Goal: Task Accomplishment & Management: Complete application form

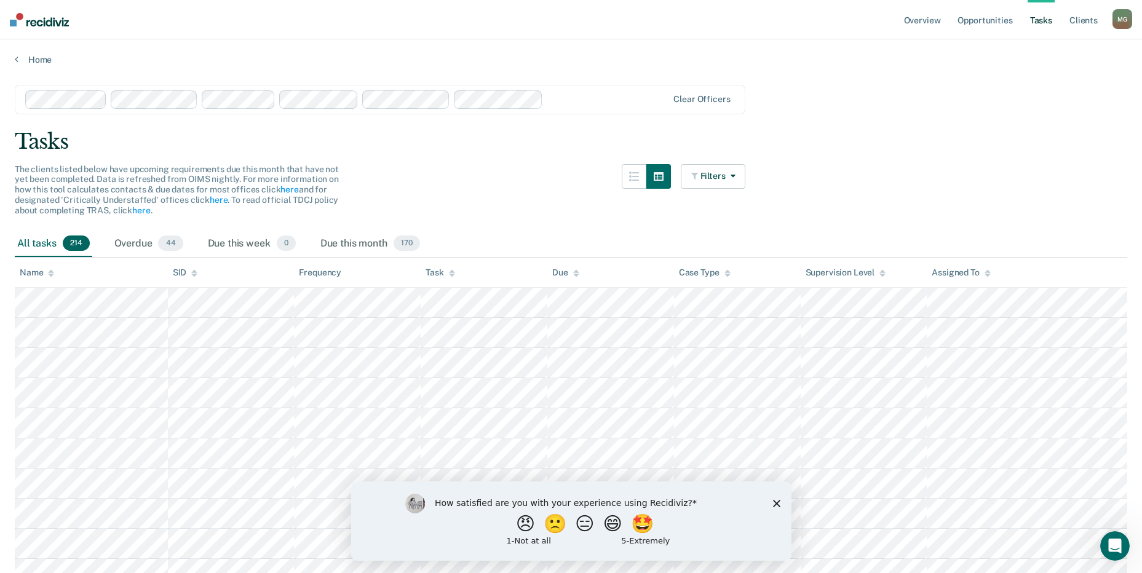
click at [784, 494] on div "How satisfied are you with your experience using Recidiviz? 😠 🙁 😑 😄 🤩 1 - Not a…" at bounding box center [571, 520] width 440 height 79
click at [773, 501] on icon "Close survey" at bounding box center [775, 502] width 7 height 7
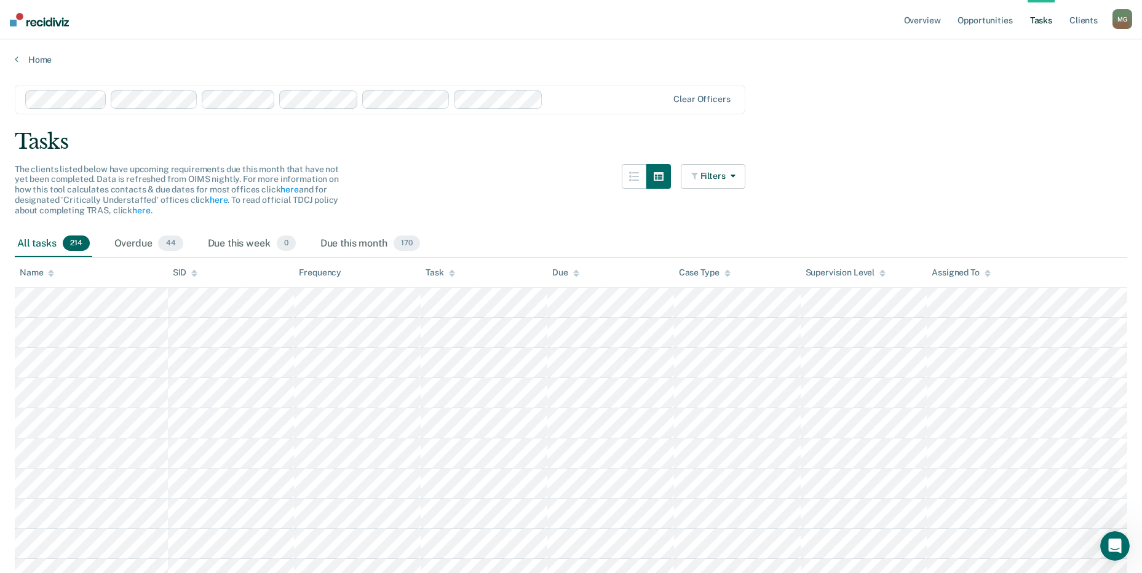
click at [1045, 18] on link "Tasks" at bounding box center [1041, 19] width 27 height 39
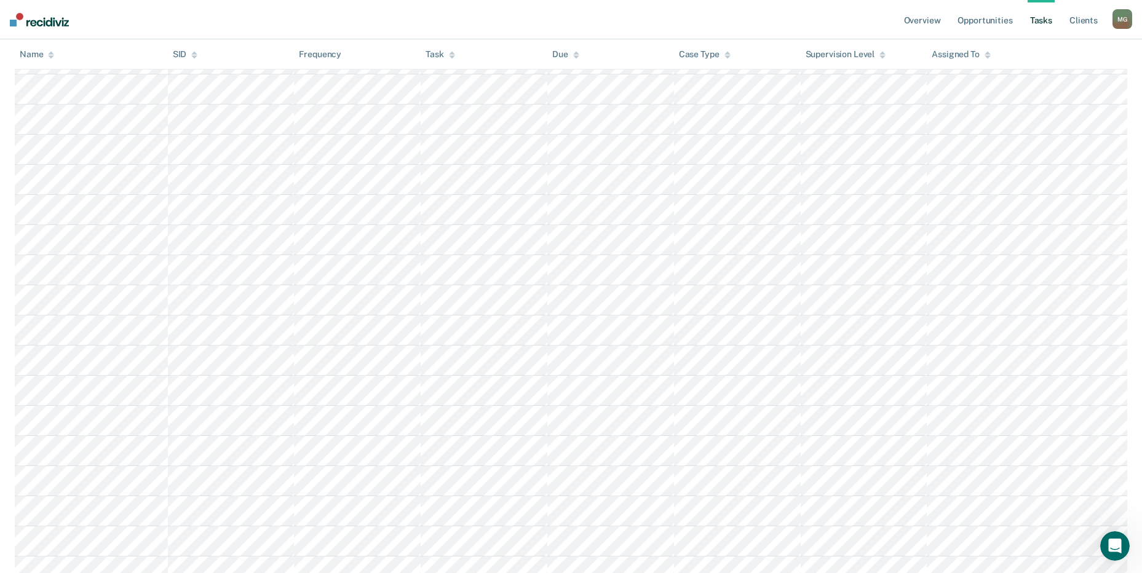
scroll to position [5473, 0]
click at [994, 23] on link "Opportunities" at bounding box center [985, 19] width 60 height 39
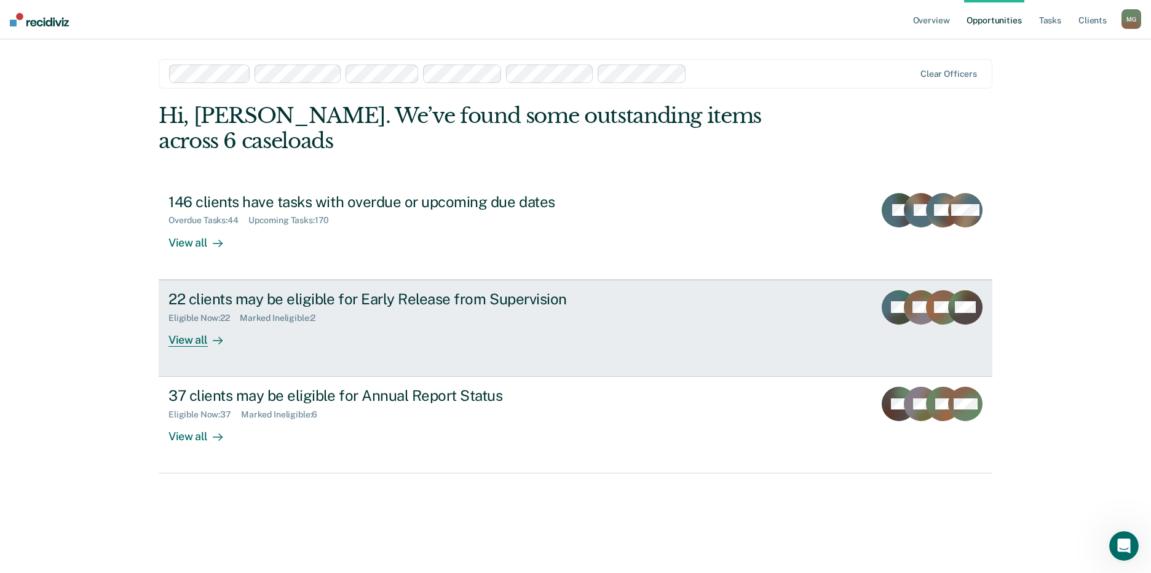
click at [186, 323] on div "View all" at bounding box center [203, 335] width 69 height 24
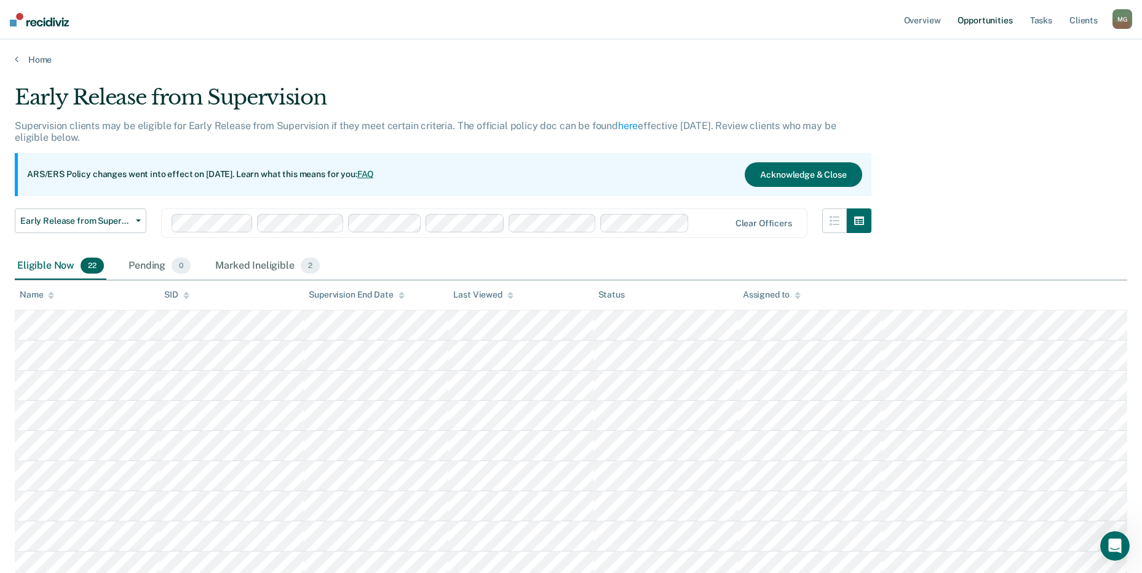
click at [991, 11] on link "Opportunities" at bounding box center [985, 19] width 60 height 39
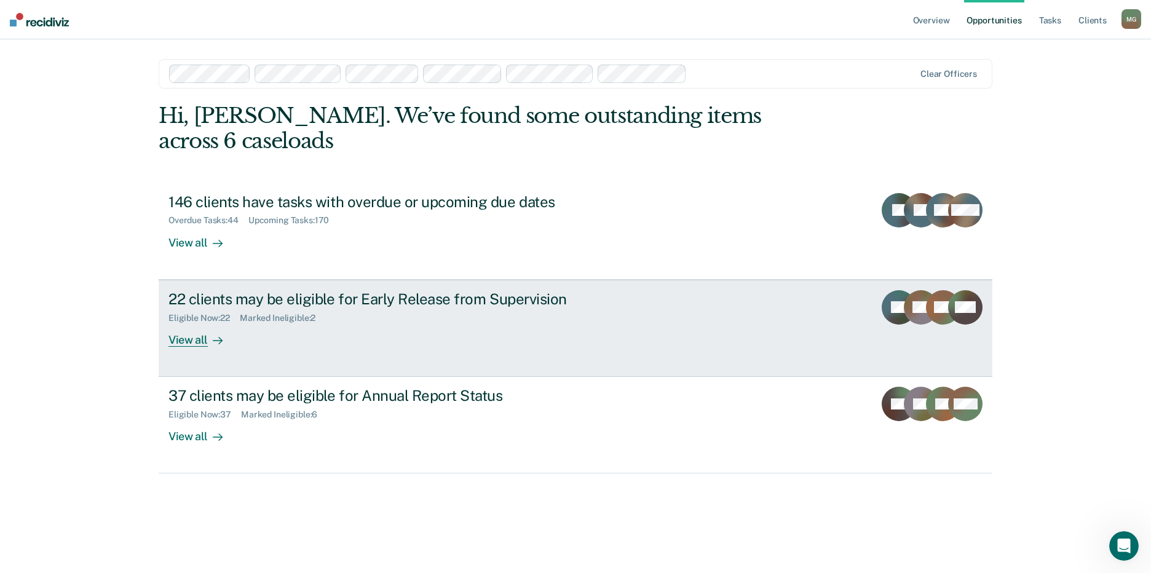
click at [268, 290] on div "22 clients may be eligible for Early Release from Supervision" at bounding box center [385, 299] width 432 height 18
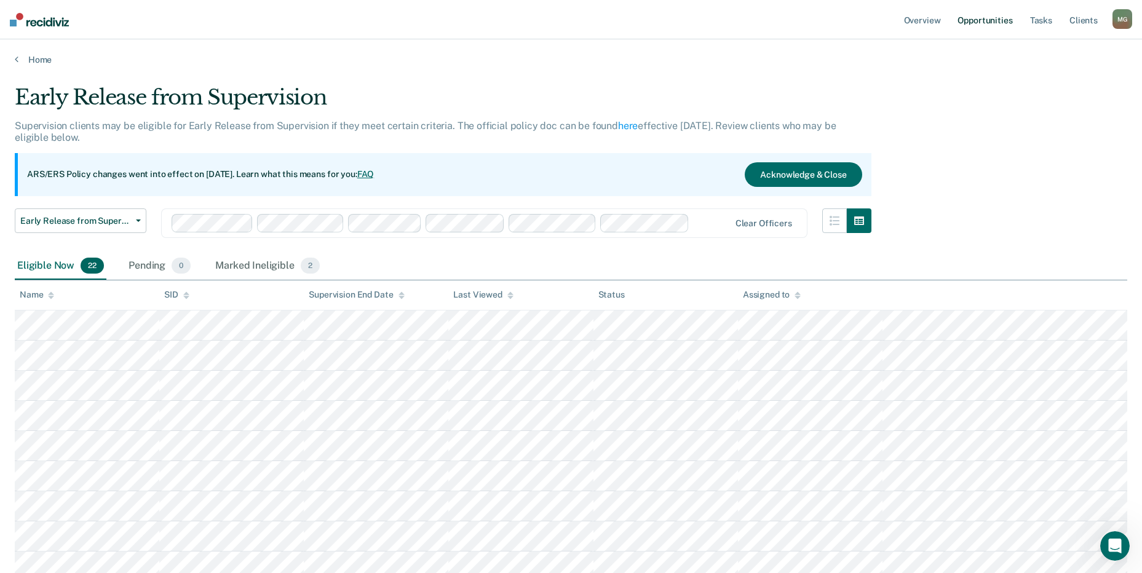
click at [998, 16] on link "Opportunities" at bounding box center [985, 19] width 60 height 39
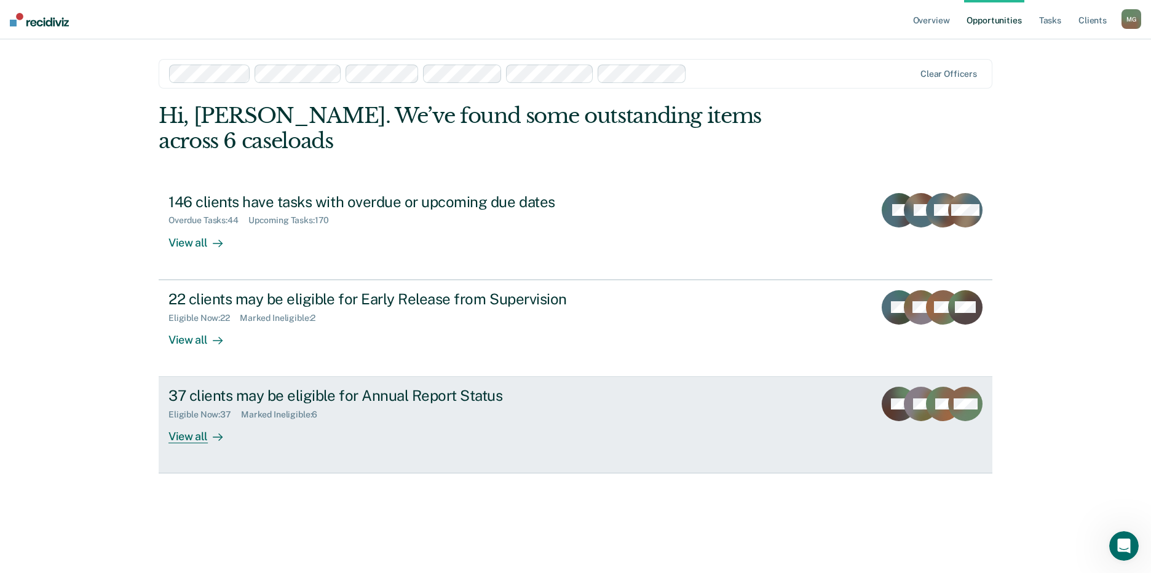
click at [204, 387] on div "37 clients may be eligible for Annual Report Status" at bounding box center [385, 396] width 432 height 18
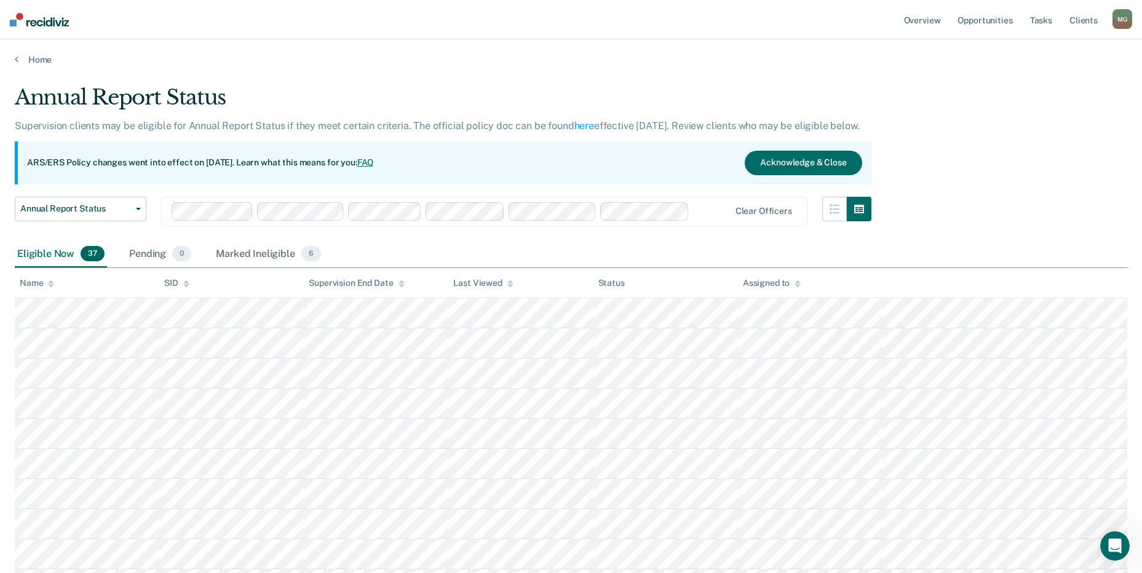
click at [375, 164] on link "FAQ" at bounding box center [365, 162] width 17 height 10
click at [991, 23] on link "Opportunities" at bounding box center [985, 19] width 60 height 39
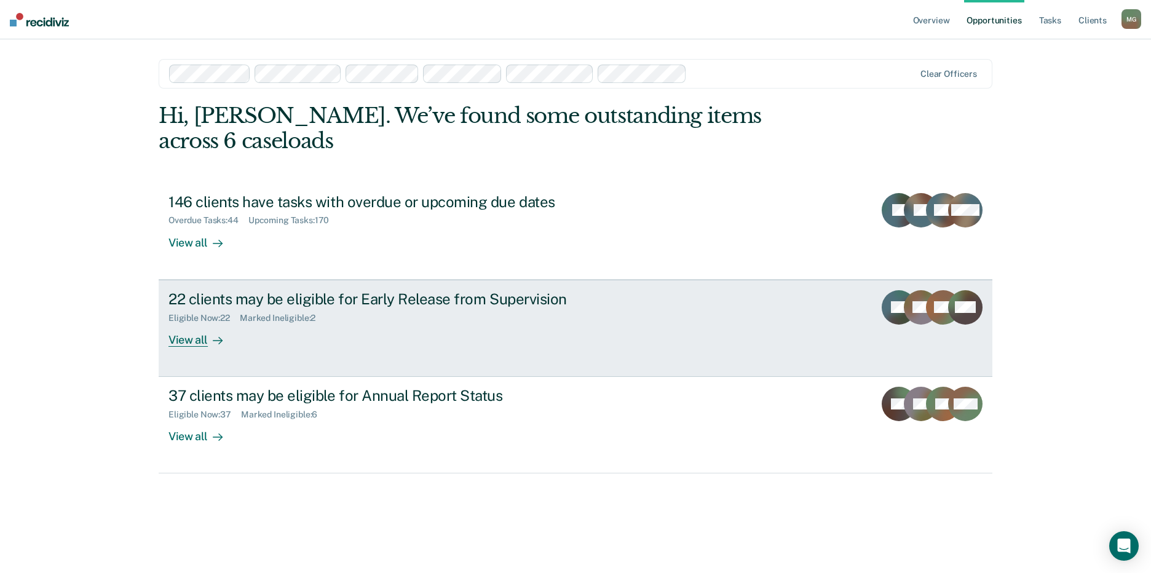
click at [268, 290] on div "22 clients may be eligible for Early Release from Supervision" at bounding box center [385, 299] width 432 height 18
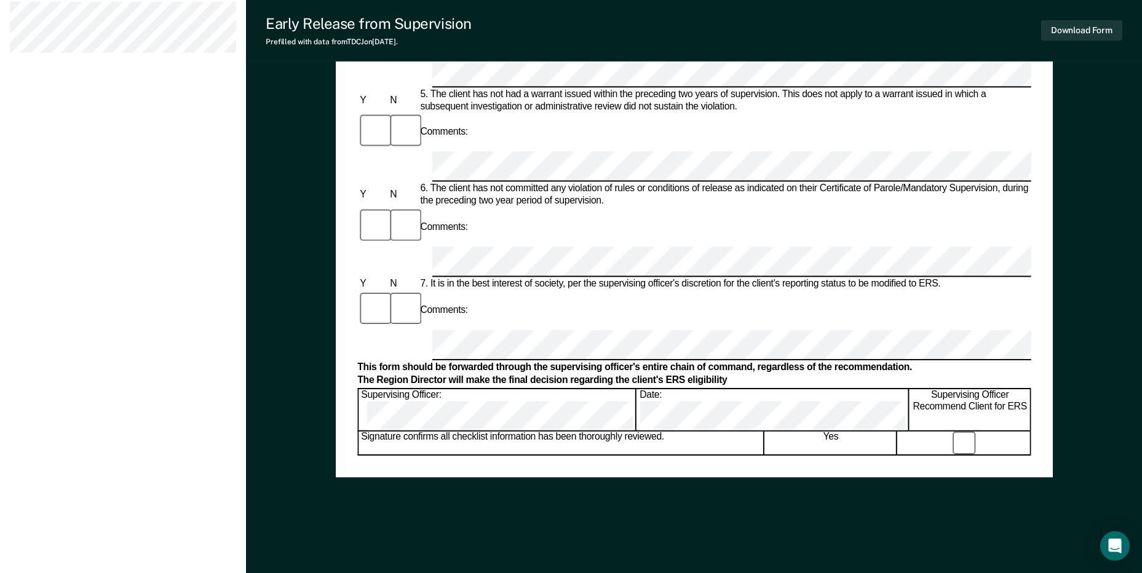
scroll to position [560, 0]
click at [1119, 542] on icon "Open Intercom Messenger" at bounding box center [1115, 546] width 14 height 16
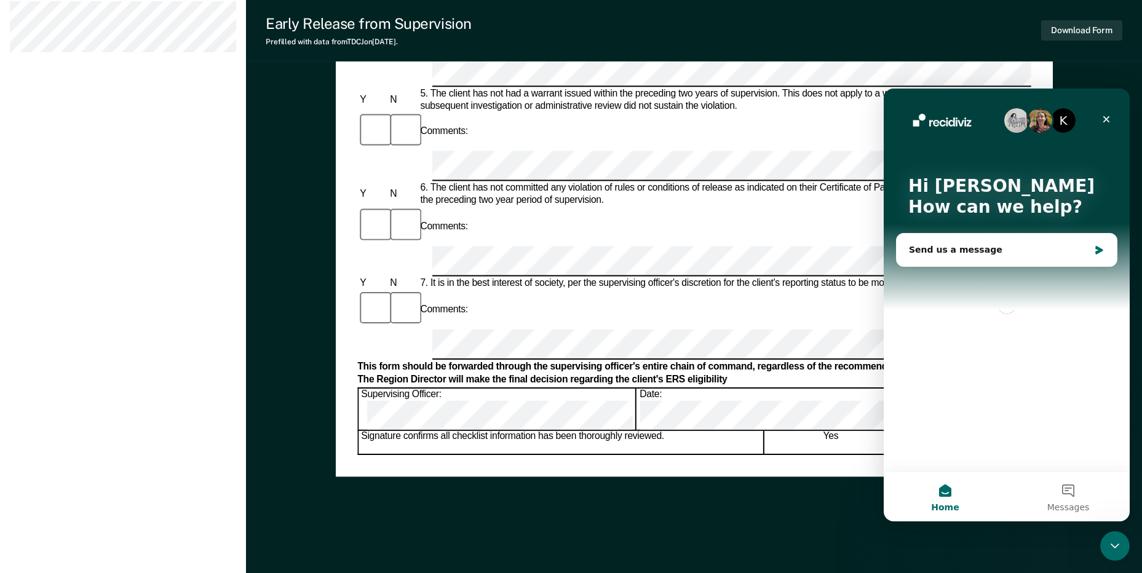
scroll to position [0, 0]
click at [1104, 117] on icon "Close" at bounding box center [1106, 119] width 7 height 7
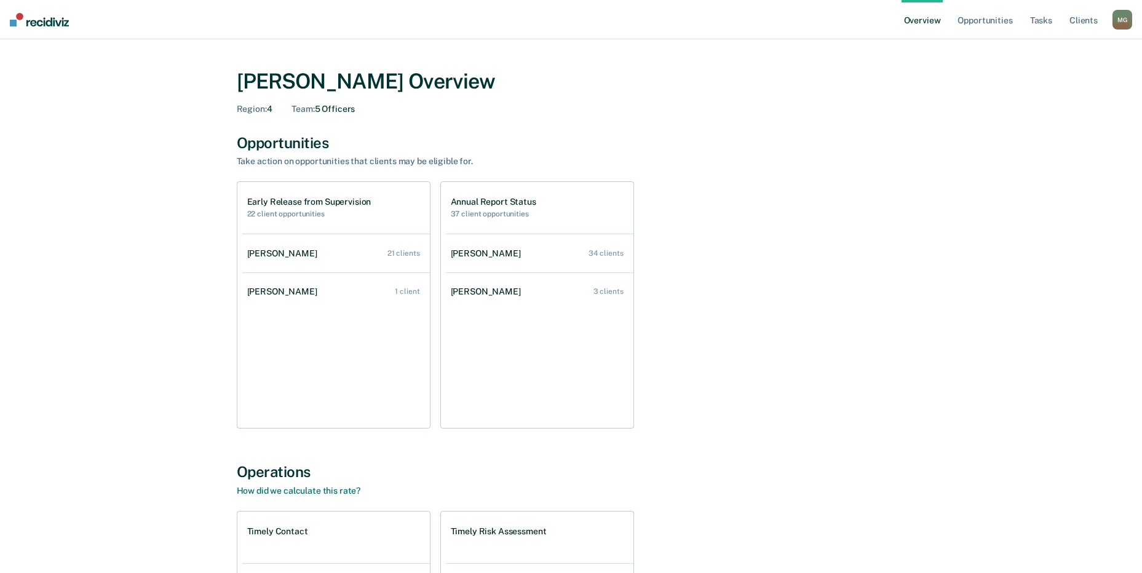
click at [332, 210] on h2 "22 client opportunities" at bounding box center [309, 214] width 124 height 9
click at [280, 252] on div "Donna Frontz" at bounding box center [284, 253] width 75 height 10
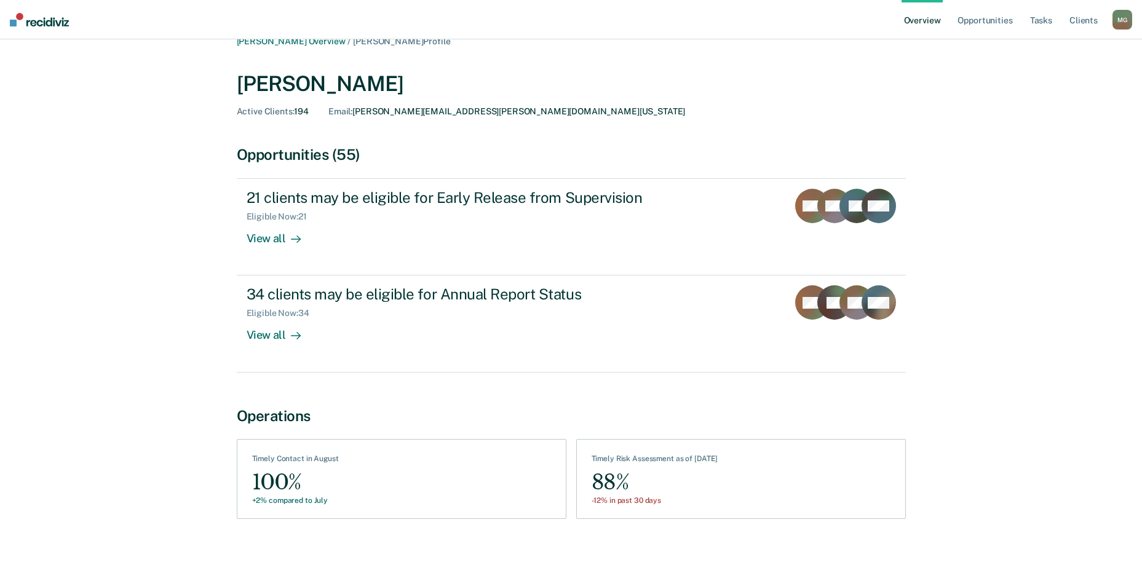
scroll to position [28, 0]
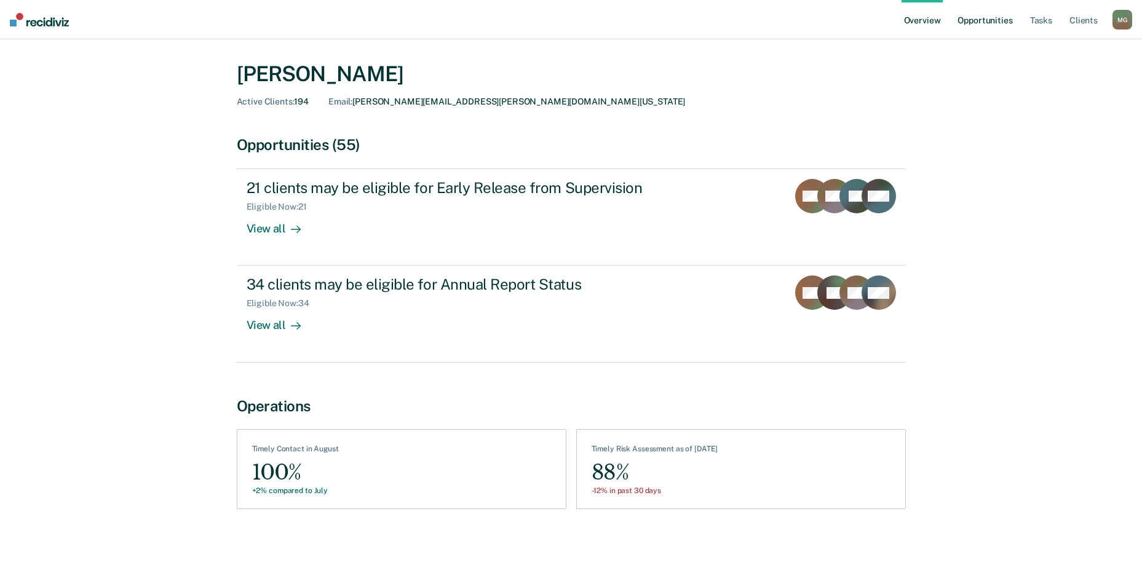
click at [975, 16] on link "Opportunities" at bounding box center [985, 19] width 60 height 39
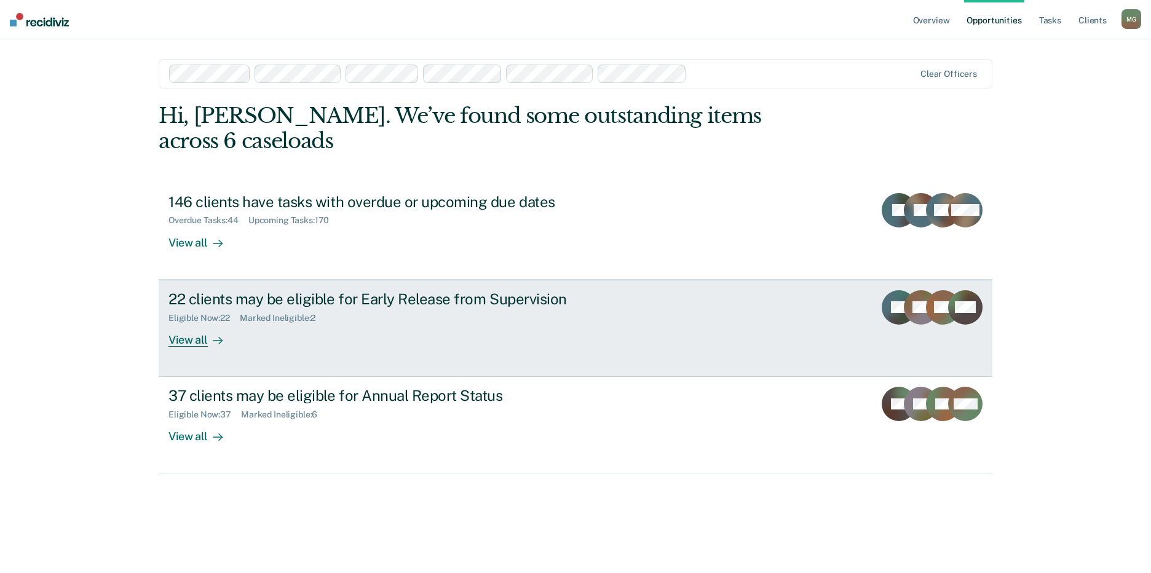
click at [177, 323] on div "View all" at bounding box center [203, 335] width 69 height 24
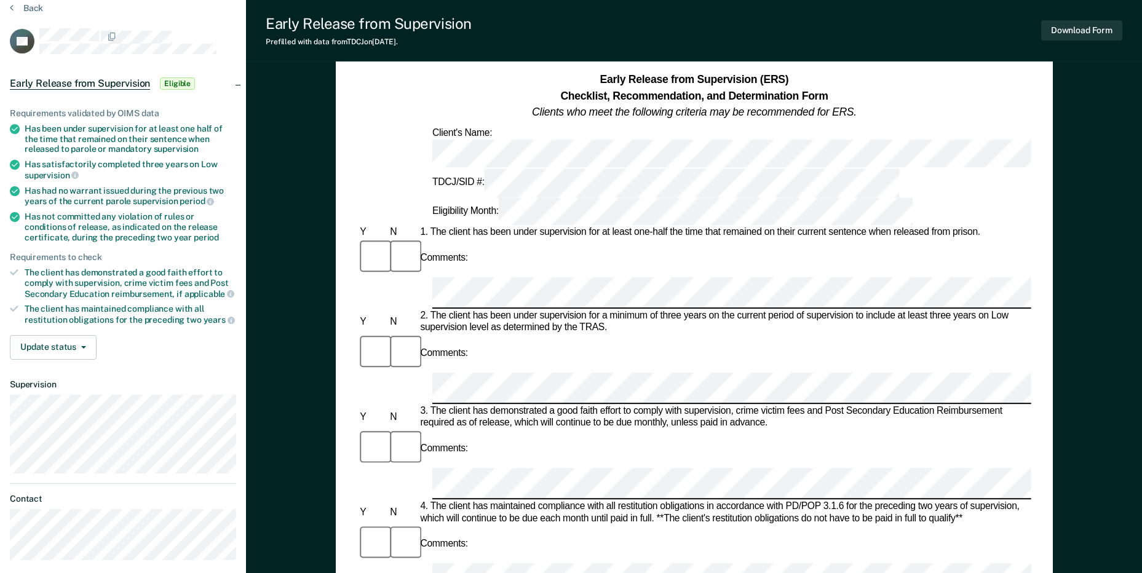
scroll to position [123, 0]
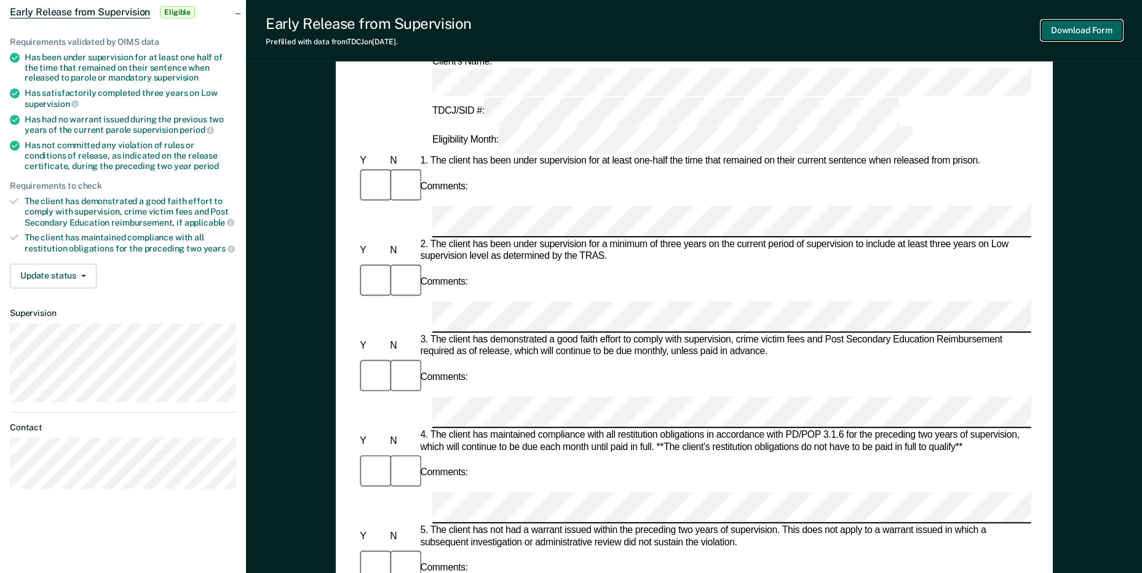
click at [1090, 27] on button "Download Form" at bounding box center [1081, 30] width 81 height 20
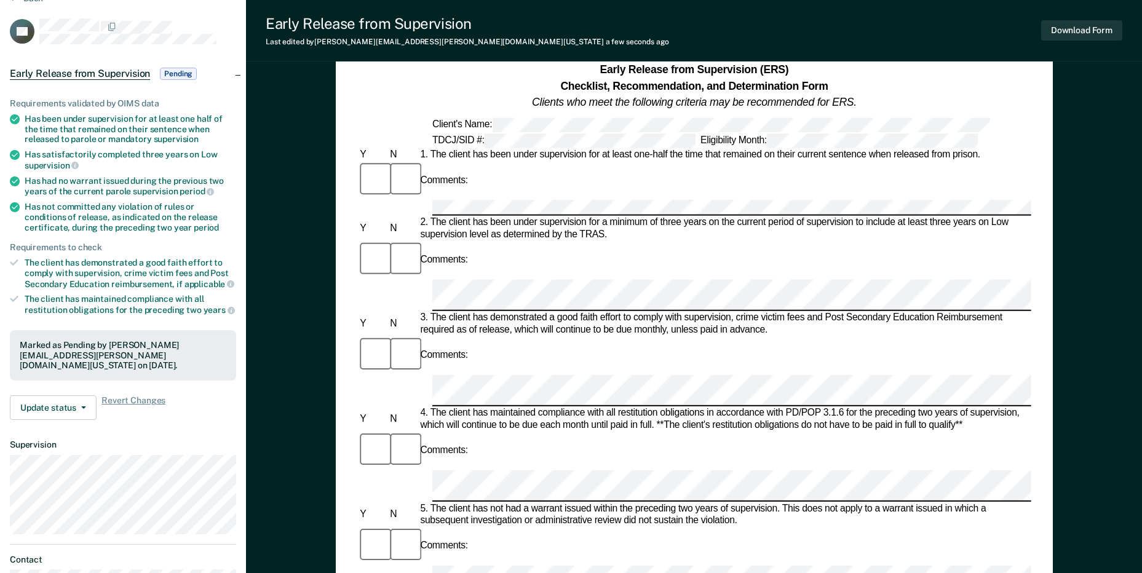
scroll to position [0, 0]
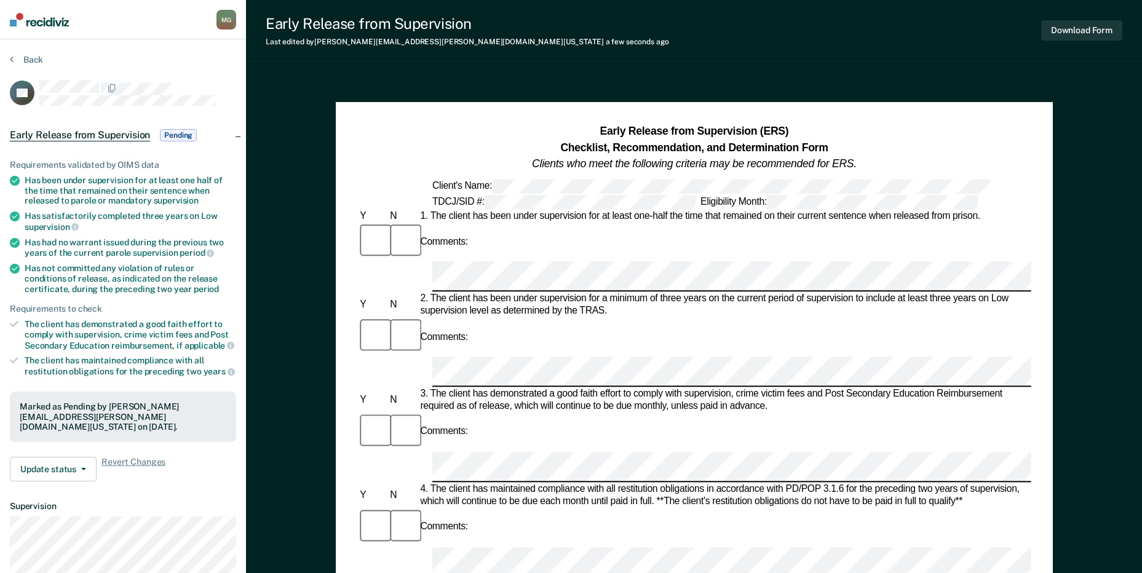
click at [89, 470] on button "Update status" at bounding box center [53, 469] width 87 height 25
click at [174, 490] on div "Requirements validated by OIMS data Has been under supervision for at least one…" at bounding box center [123, 315] width 246 height 351
click at [93, 474] on button "Update status" at bounding box center [53, 469] width 87 height 25
click at [165, 489] on div "Requirements validated by OIMS data Has been under supervision for at least one…" at bounding box center [123, 315] width 246 height 351
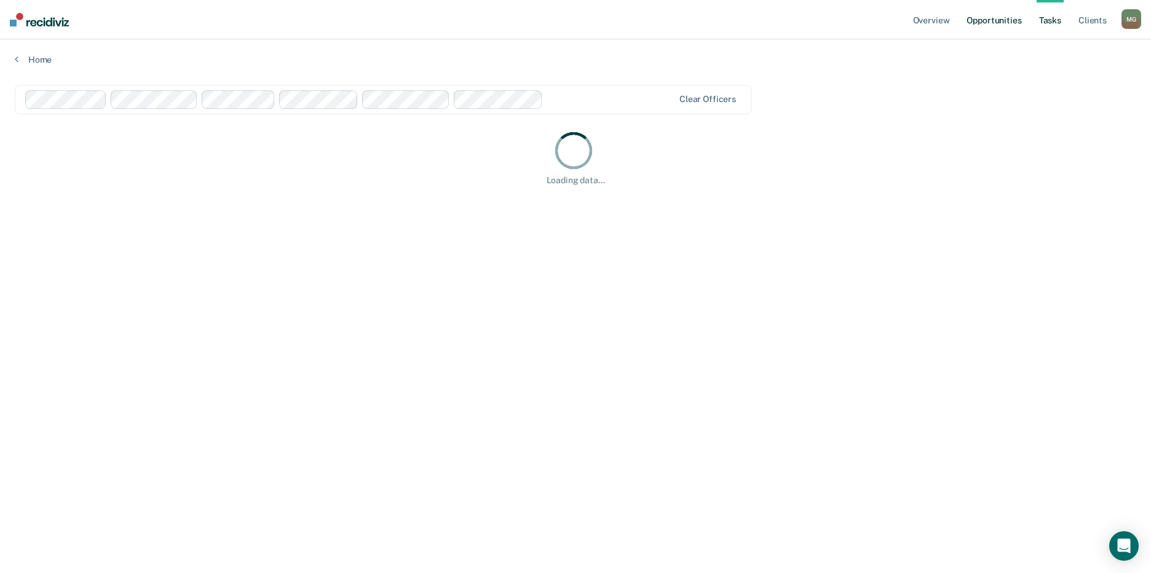
click at [986, 19] on link "Opportunities" at bounding box center [994, 19] width 60 height 39
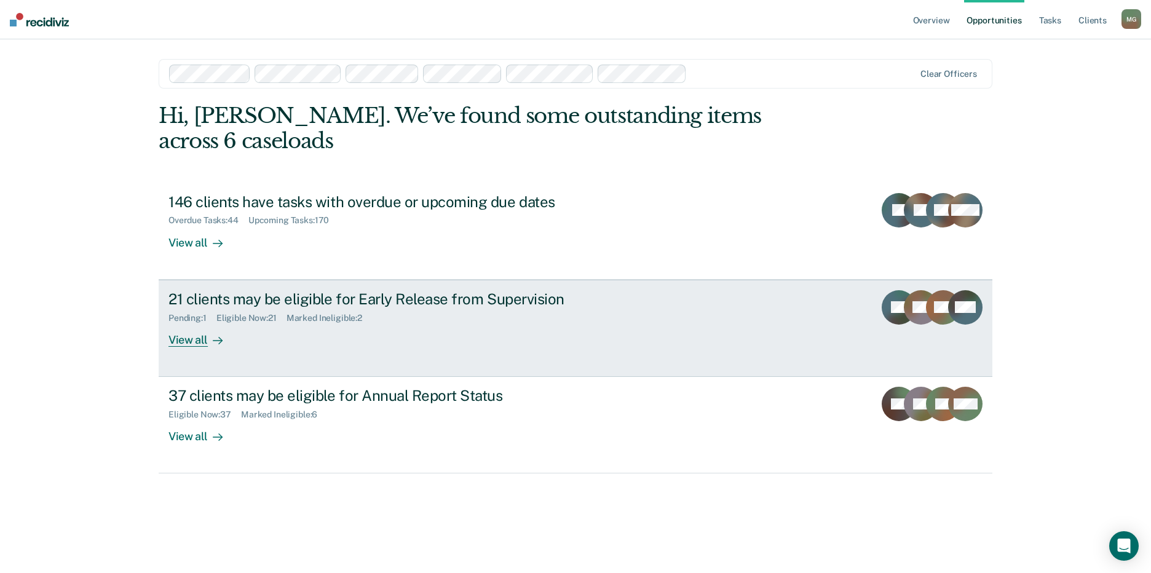
click at [181, 323] on div "View all" at bounding box center [203, 335] width 69 height 24
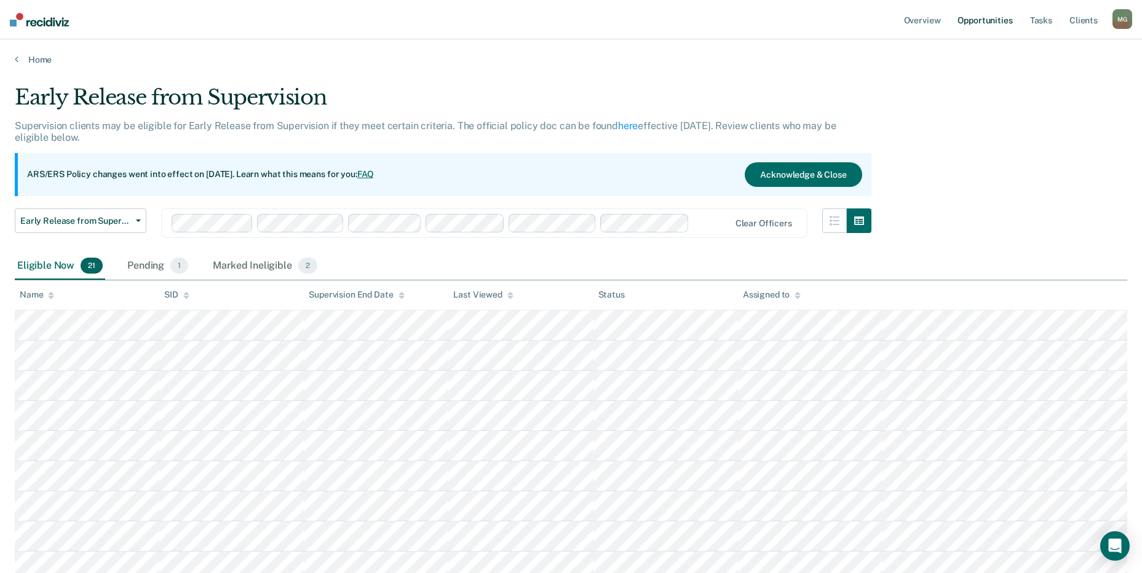
click at [984, 18] on link "Opportunities" at bounding box center [985, 19] width 60 height 39
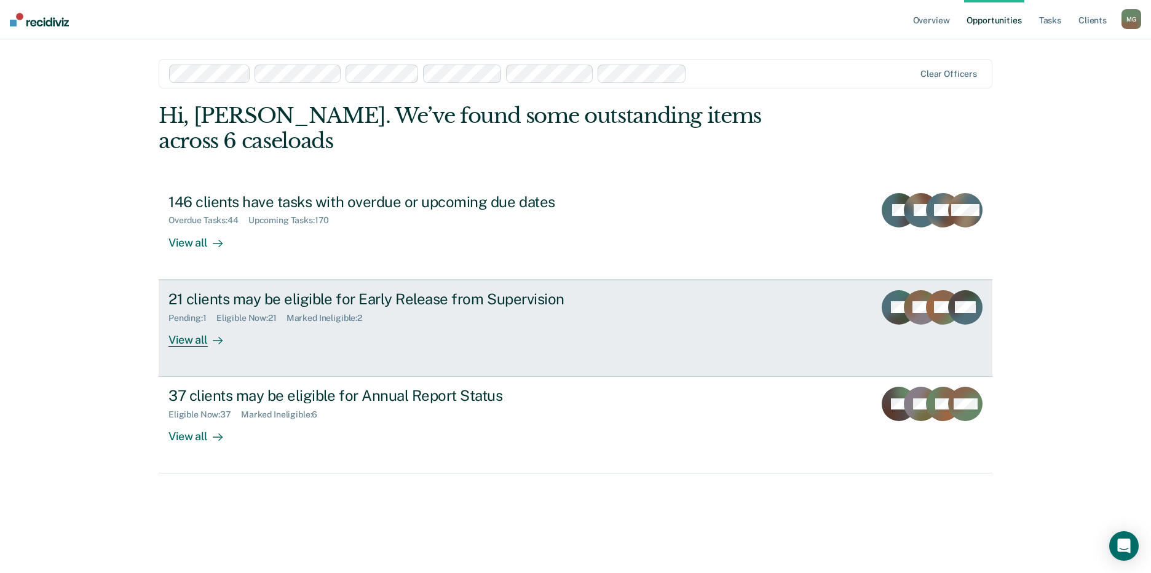
click at [189, 323] on div "View all" at bounding box center [203, 335] width 69 height 24
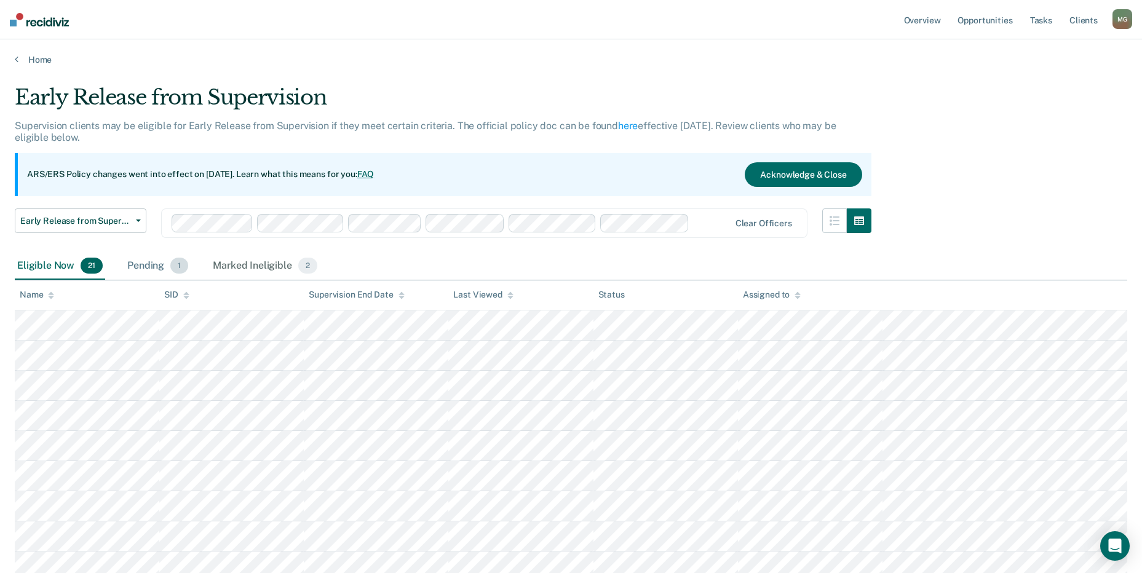
click at [164, 264] on div "Pending 1" at bounding box center [158, 266] width 66 height 27
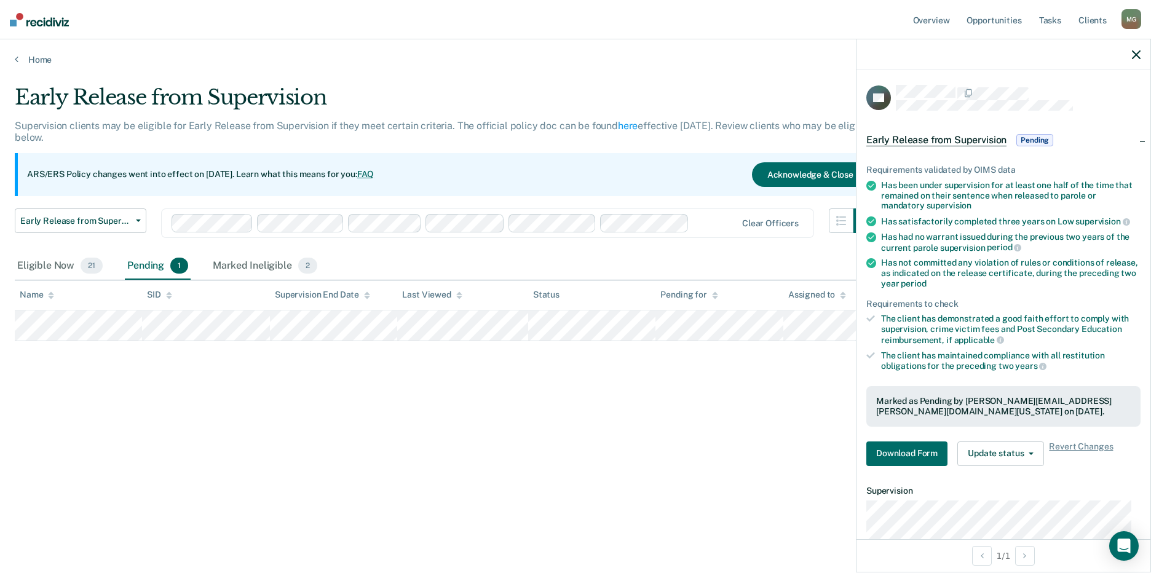
click at [515, 458] on div "Early Release from Supervision Supervision clients may be eligible for Early Re…" at bounding box center [576, 283] width 1122 height 396
click at [782, 64] on link "Home" at bounding box center [576, 59] width 1122 height 11
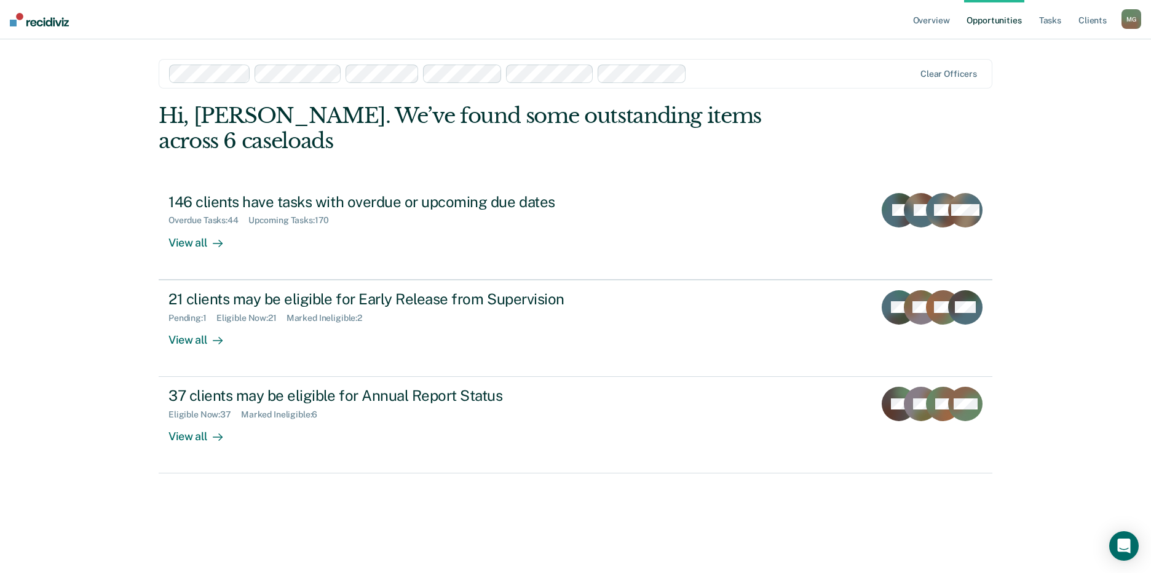
click at [995, 14] on link "Opportunities" at bounding box center [994, 19] width 60 height 39
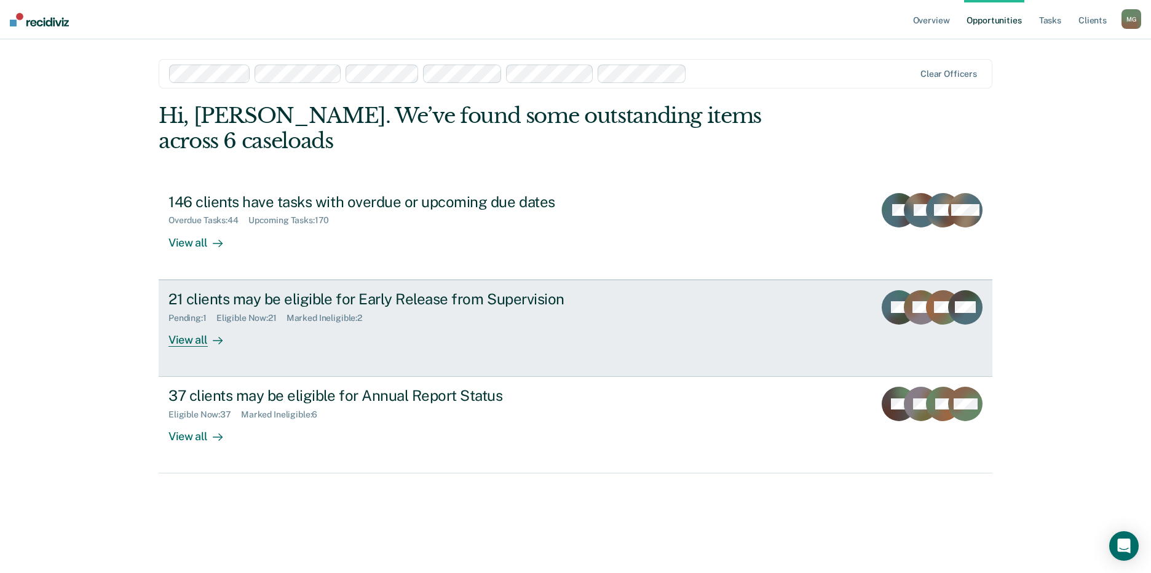
click at [187, 323] on div "View all" at bounding box center [203, 335] width 69 height 24
